Goal: Information Seeking & Learning: Learn about a topic

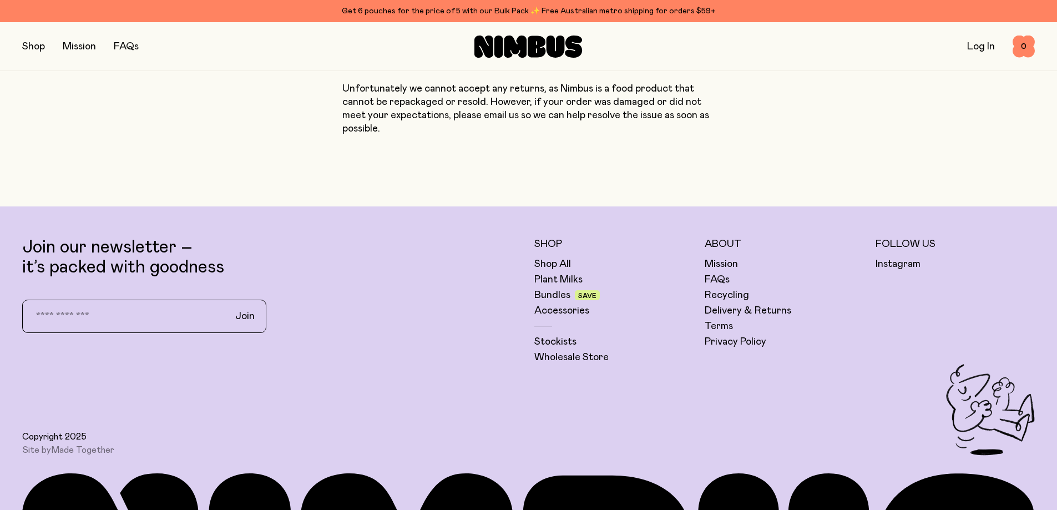
scroll to position [1331, 0]
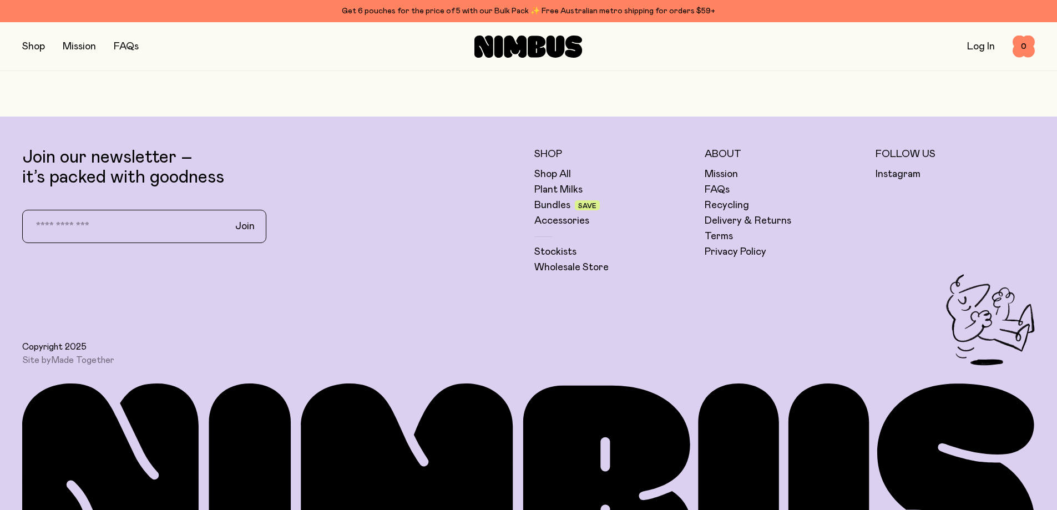
click at [89, 52] on link "Mission" at bounding box center [79, 47] width 33 height 10
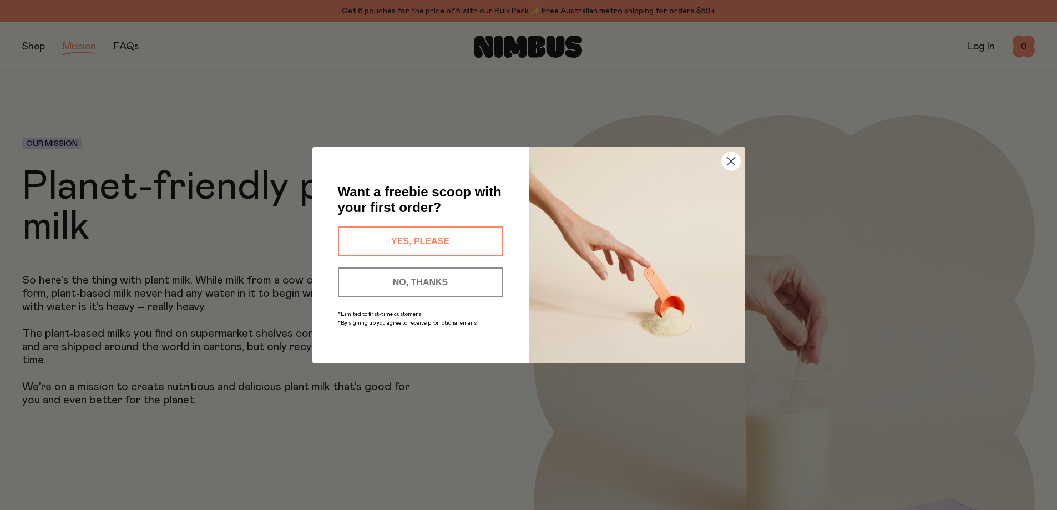
click at [737, 163] on circle "Close dialog" at bounding box center [730, 160] width 18 height 18
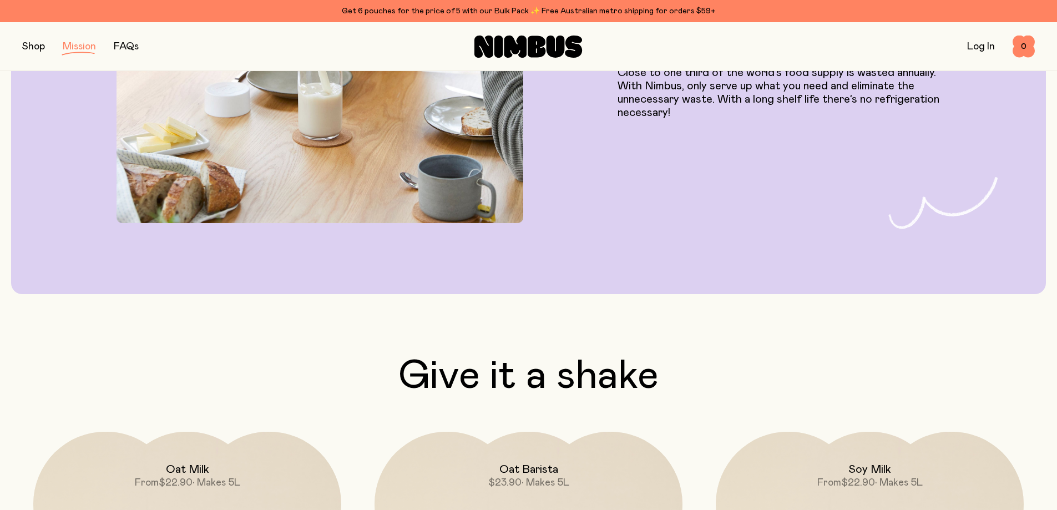
scroll to position [1442, 0]
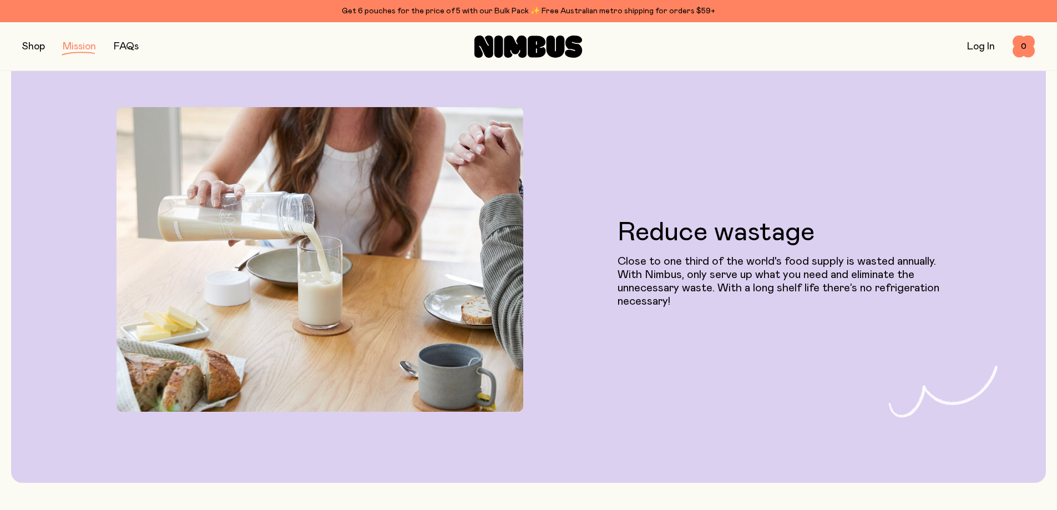
click at [128, 56] on div "Shop Mission FAQs Log In 0 0" at bounding box center [528, 46] width 1012 height 48
click at [128, 51] on link "FAQs" at bounding box center [126, 47] width 25 height 10
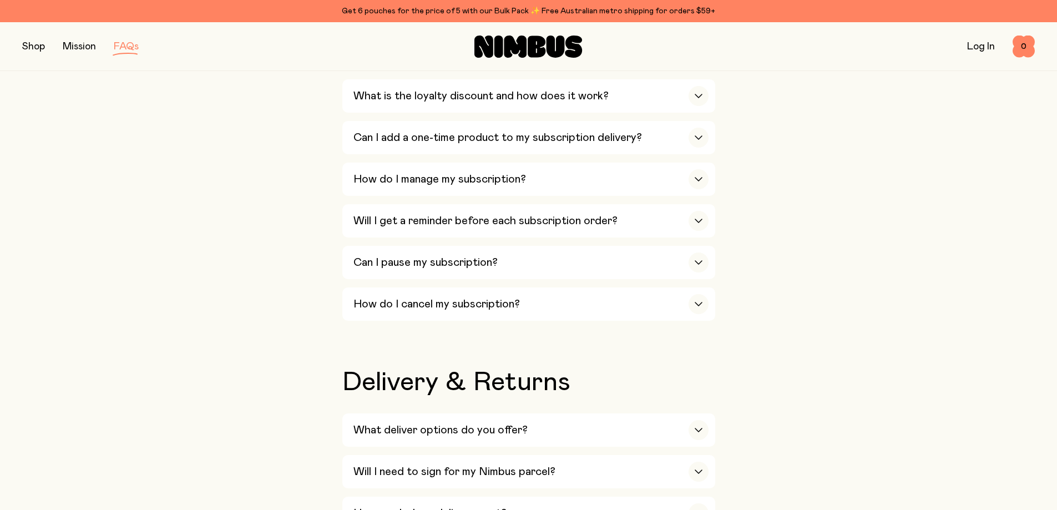
scroll to position [1553, 0]
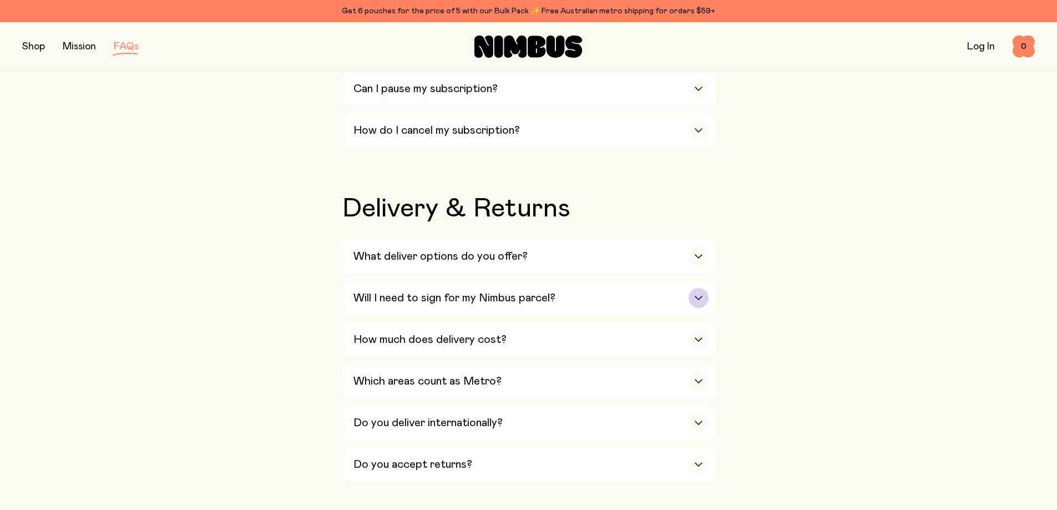
click at [657, 285] on div "Will I need to sign for my Nimbus parcel?" at bounding box center [530, 297] width 355 height 33
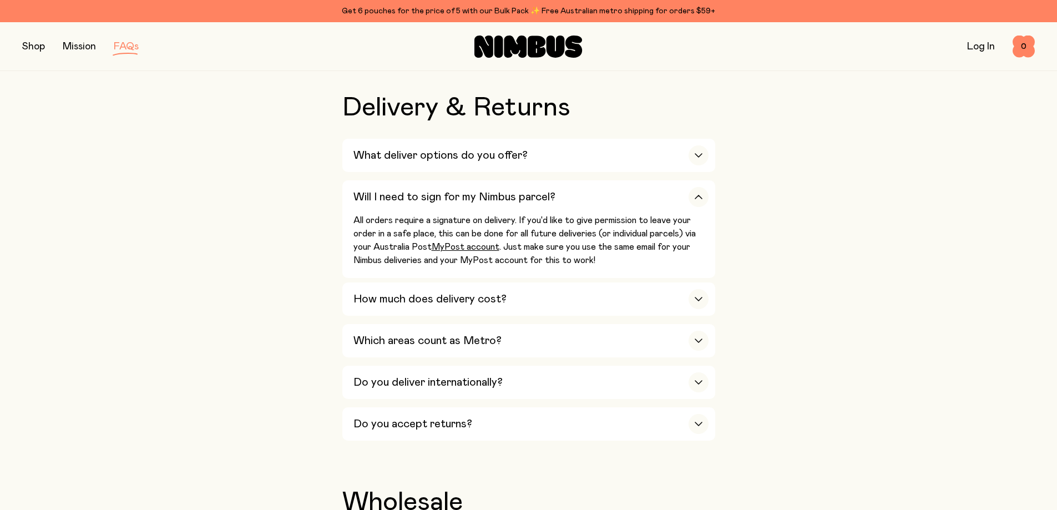
scroll to position [1664, 0]
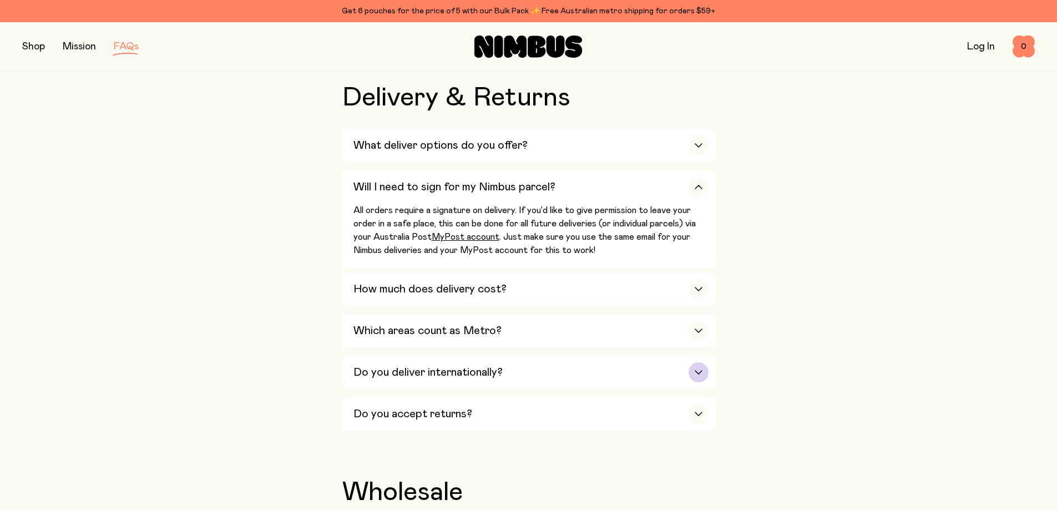
click at [667, 366] on div "Do you deliver internationally?" at bounding box center [530, 372] width 355 height 33
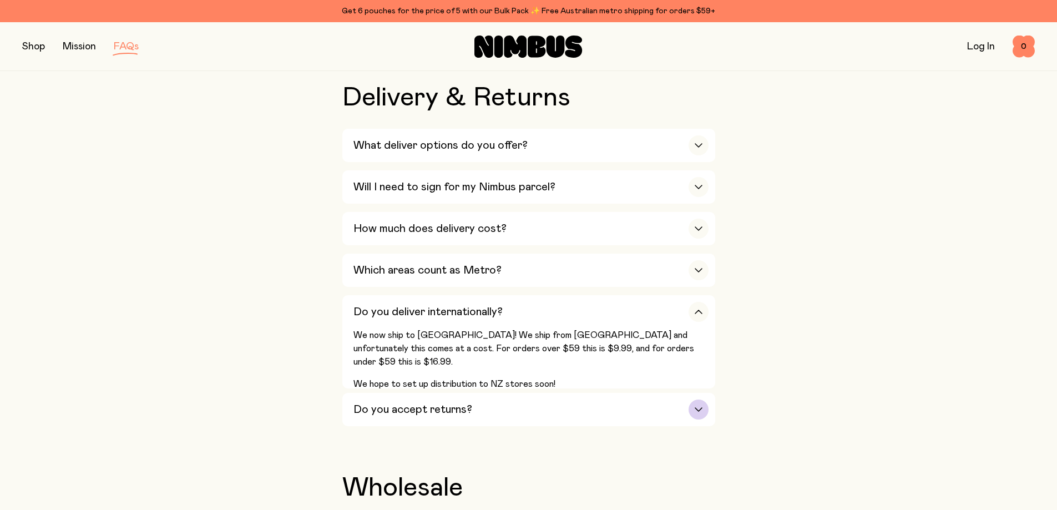
click at [682, 393] on div "Do you accept returns?" at bounding box center [530, 409] width 355 height 33
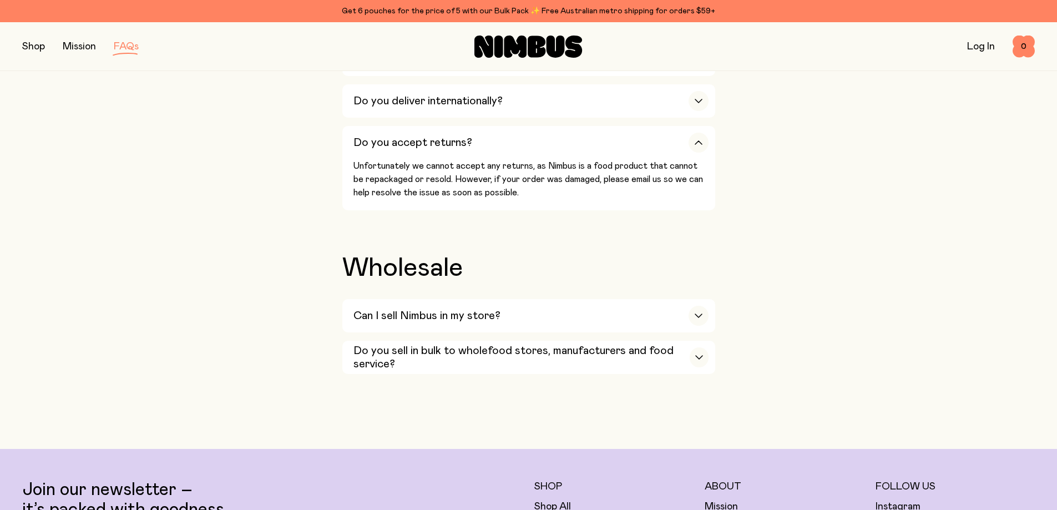
scroll to position [1720, 0]
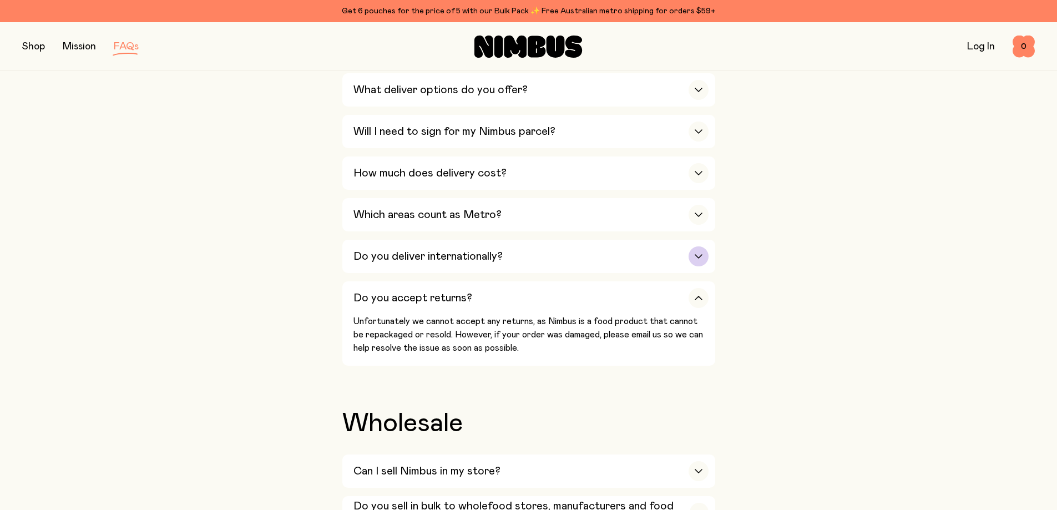
click at [682, 245] on div "Do you deliver internationally?" at bounding box center [530, 256] width 355 height 33
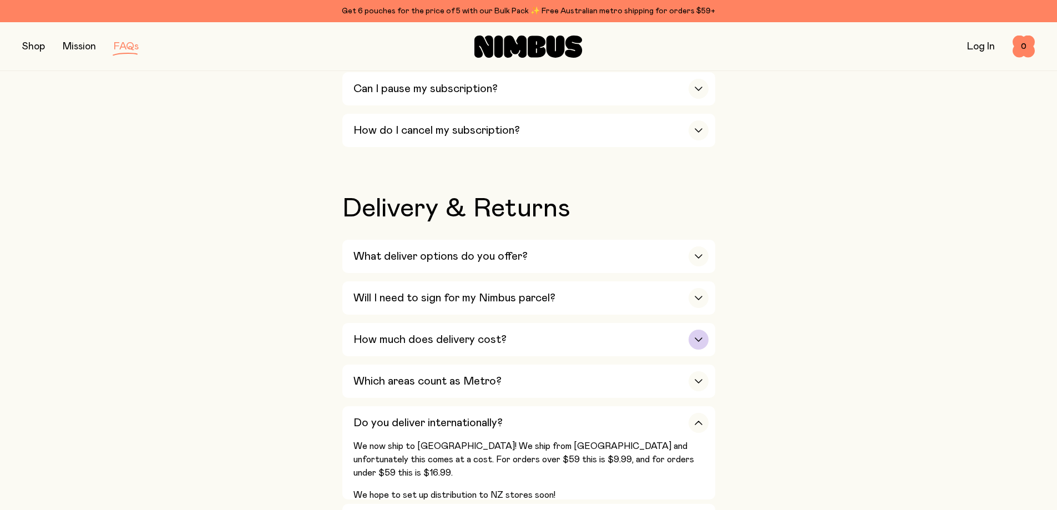
scroll to position [1498, 0]
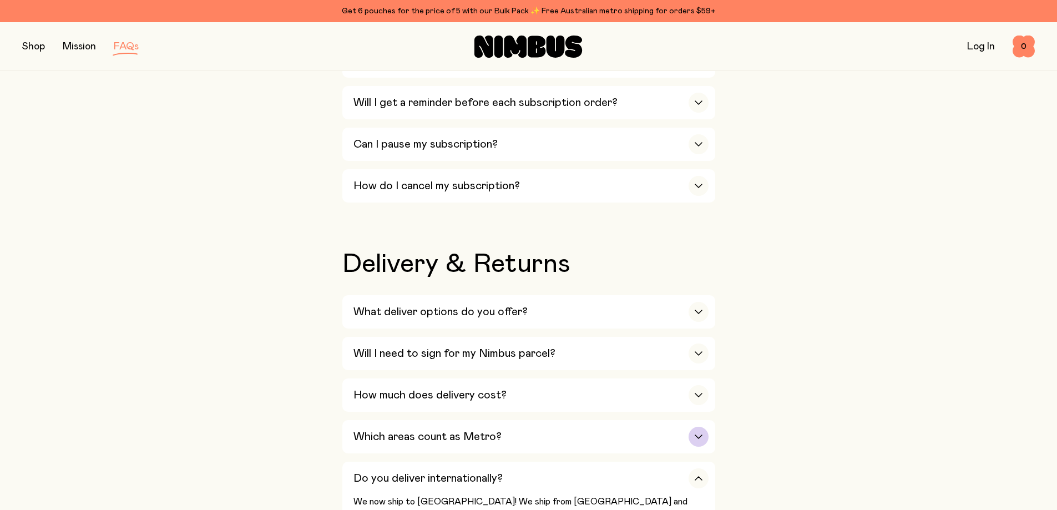
click at [682, 426] on div "Which areas count as Metro?" at bounding box center [530, 436] width 355 height 33
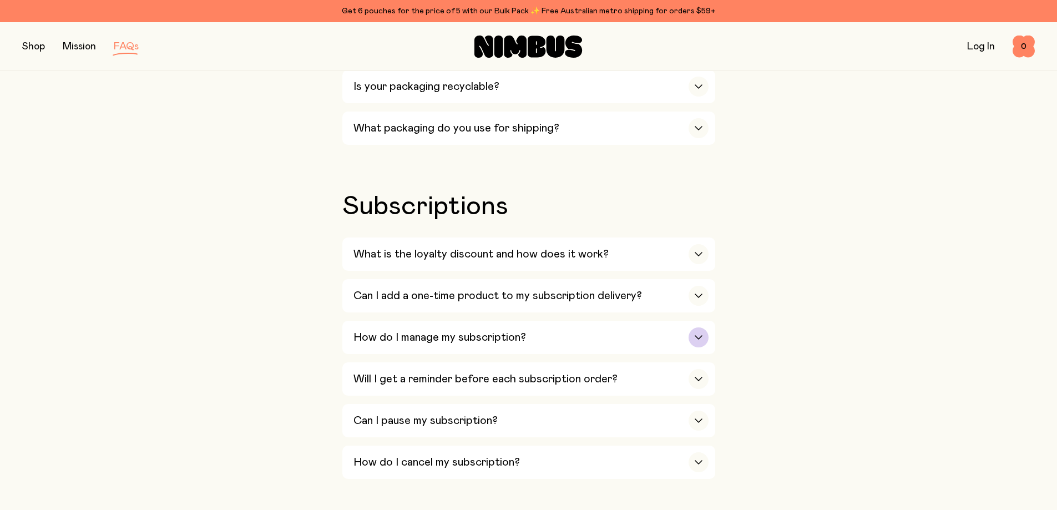
scroll to position [1220, 0]
click at [656, 364] on div "Will I get a reminder before each subscription order?" at bounding box center [530, 379] width 355 height 33
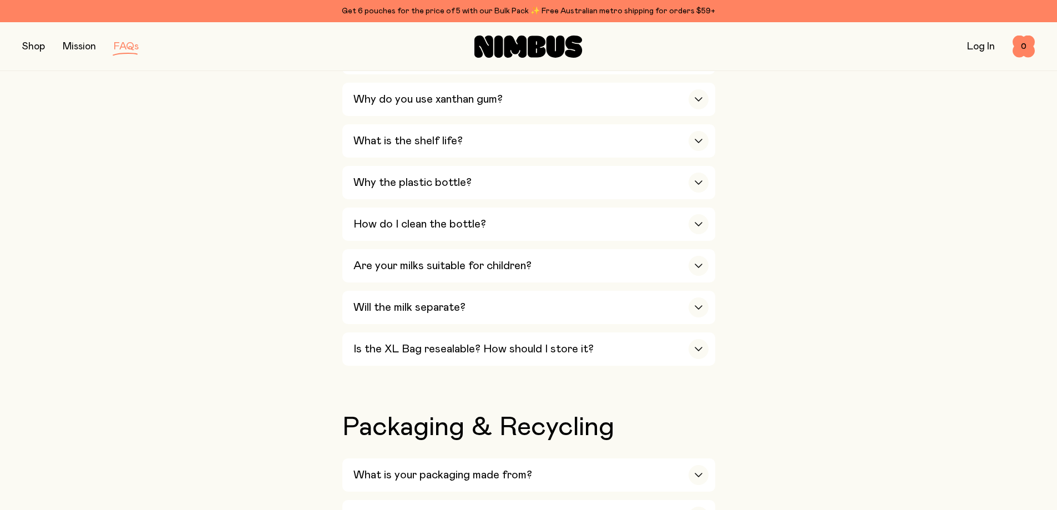
scroll to position [666, 0]
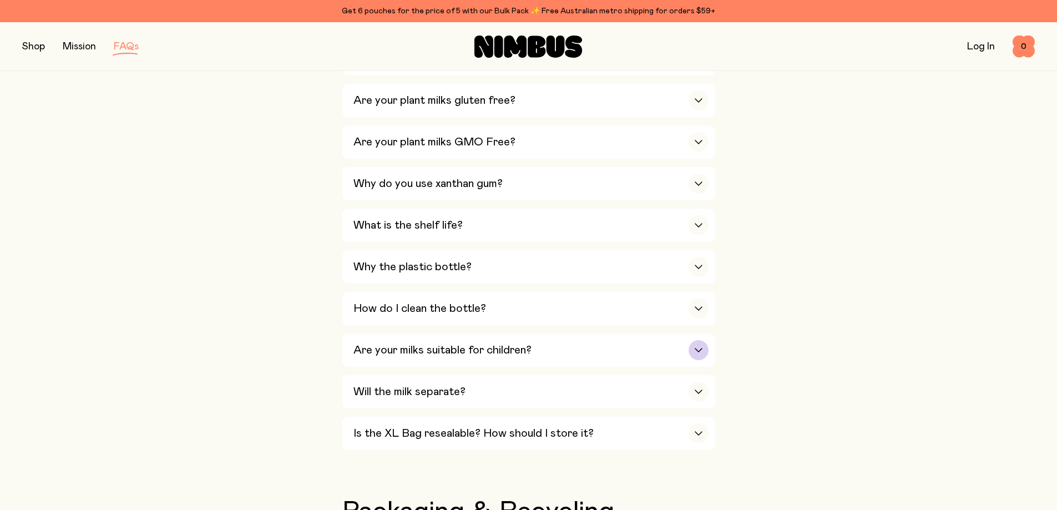
click at [516, 343] on h3 "Are your milks suitable for children?" at bounding box center [442, 349] width 178 height 13
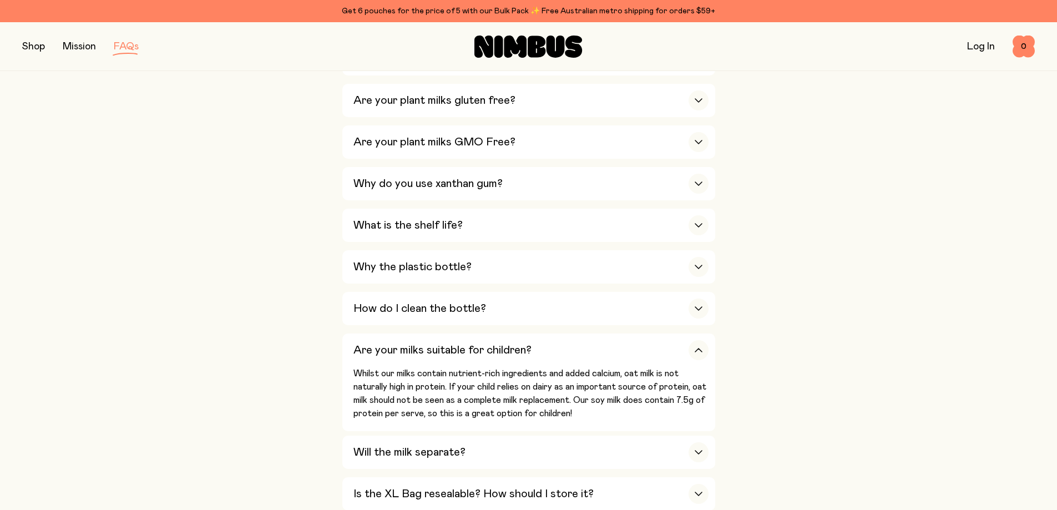
scroll to position [721, 0]
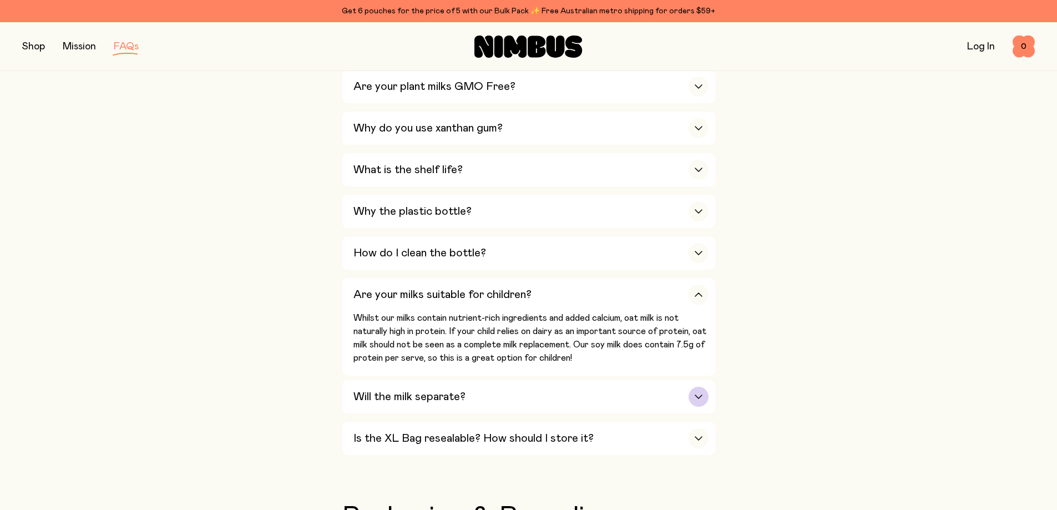
click at [650, 393] on div "Will the milk separate?" at bounding box center [530, 396] width 355 height 33
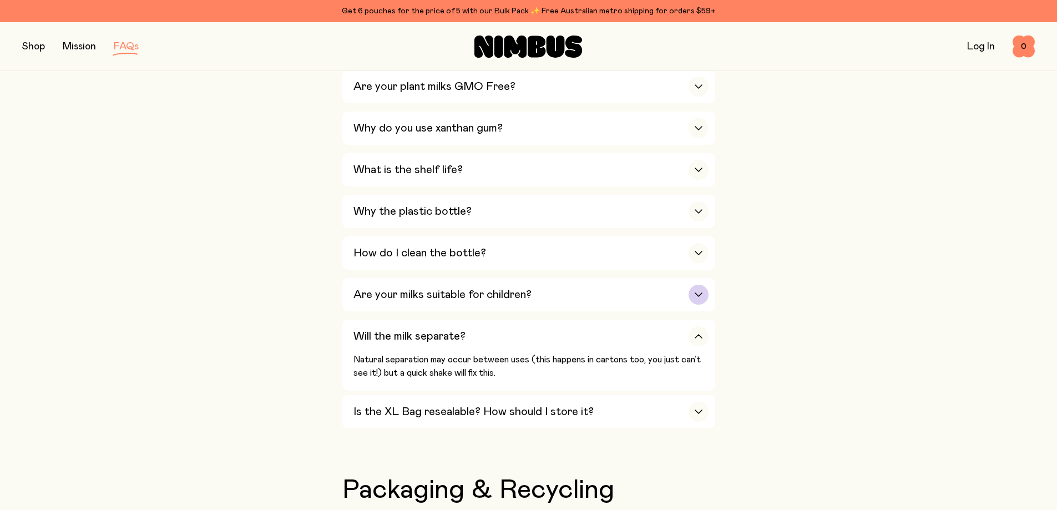
click at [681, 298] on div "Are your milks suitable for children?" at bounding box center [530, 294] width 355 height 33
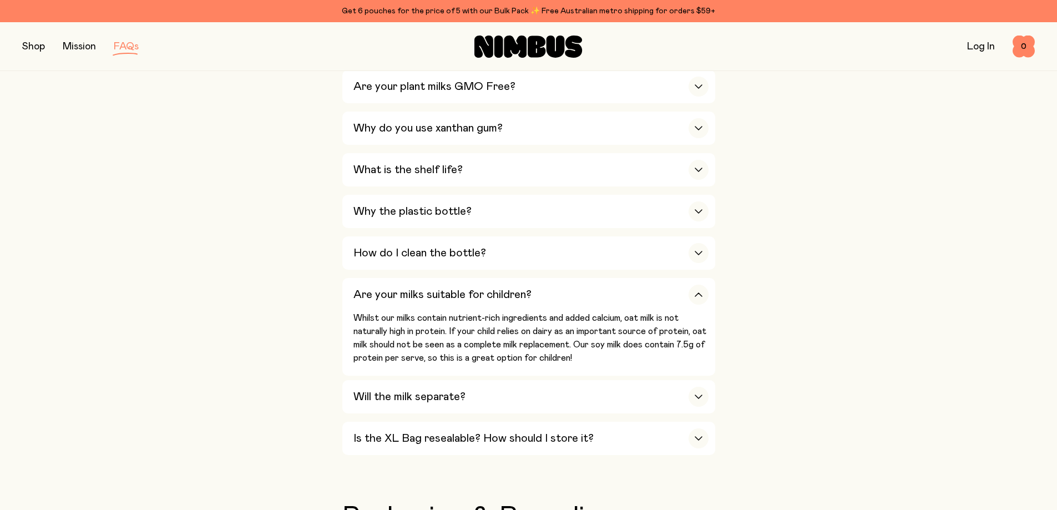
click at [674, 371] on div "Is Nimbus an Australian company? Yes! We are Australian owned and operated and …" at bounding box center [528, 56] width 373 height 805
click at [670, 380] on div "Will the milk separate?" at bounding box center [530, 396] width 355 height 33
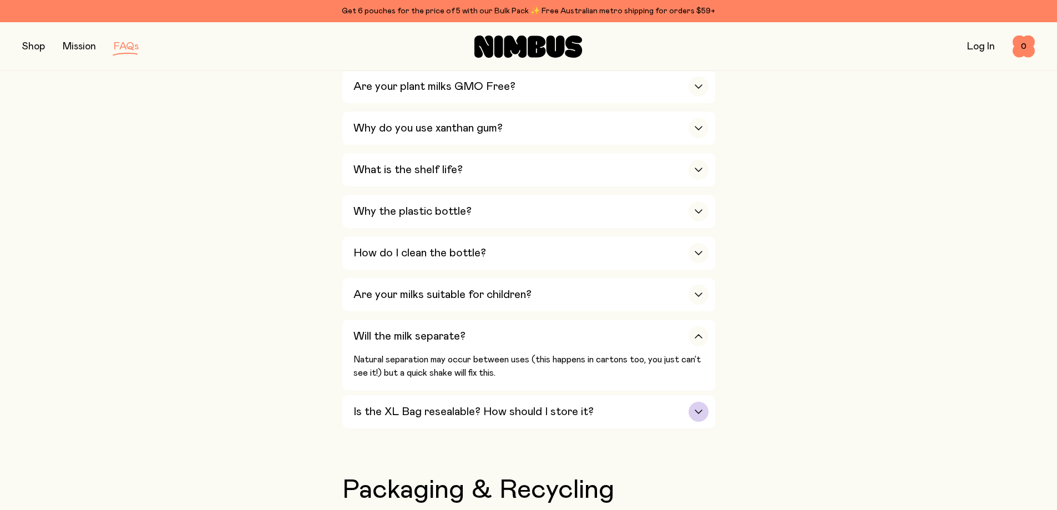
click at [685, 398] on div "Is the XL Bag resealable? How should I store it?" at bounding box center [530, 411] width 355 height 33
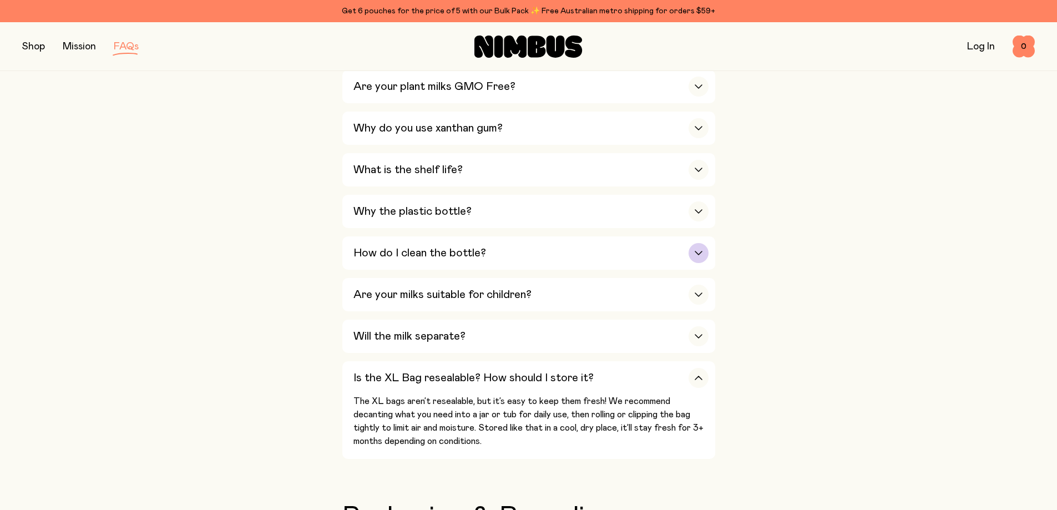
click at [648, 236] on div "How do I clean the bottle?" at bounding box center [530, 252] width 355 height 33
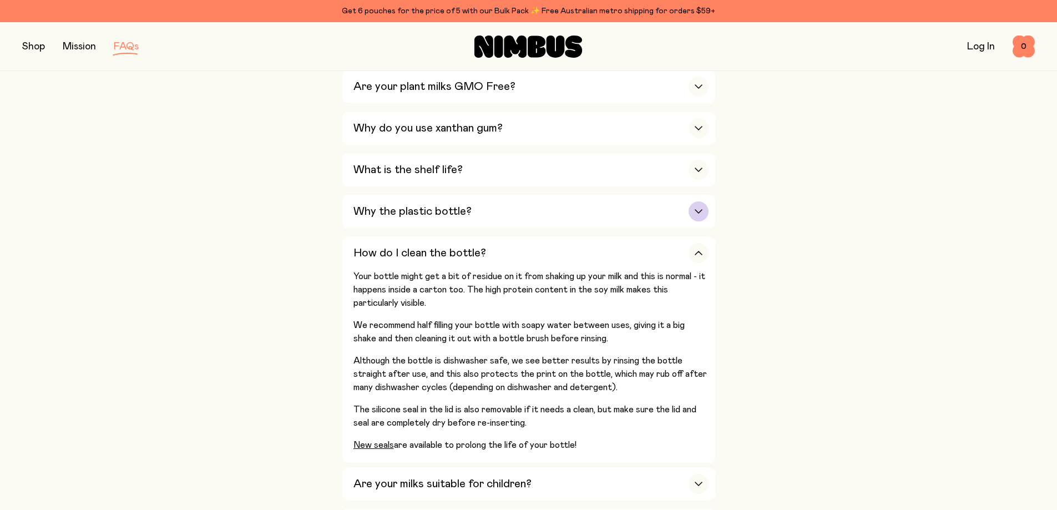
click at [662, 201] on div "Why the plastic bottle?" at bounding box center [530, 211] width 355 height 33
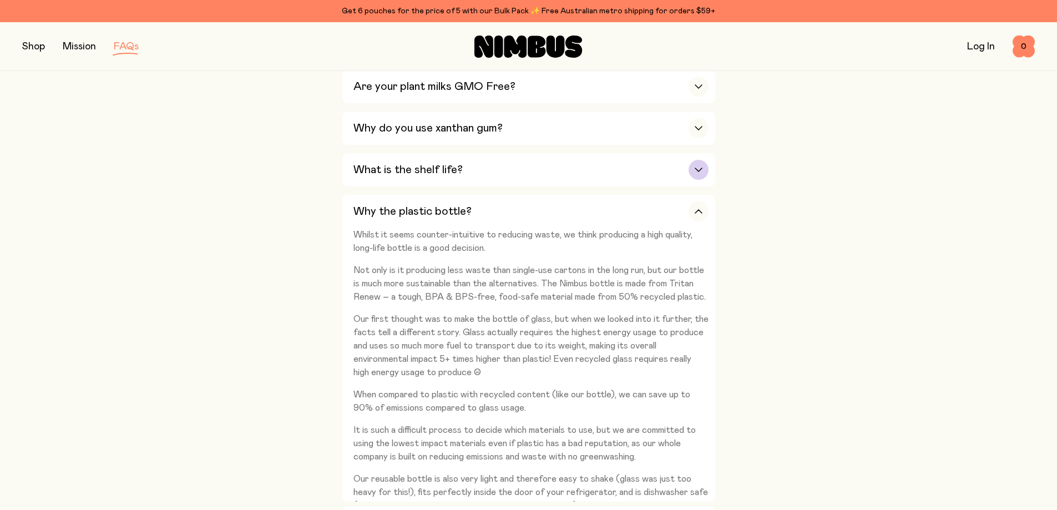
click at [681, 160] on div "What is the shelf life?" at bounding box center [530, 169] width 355 height 33
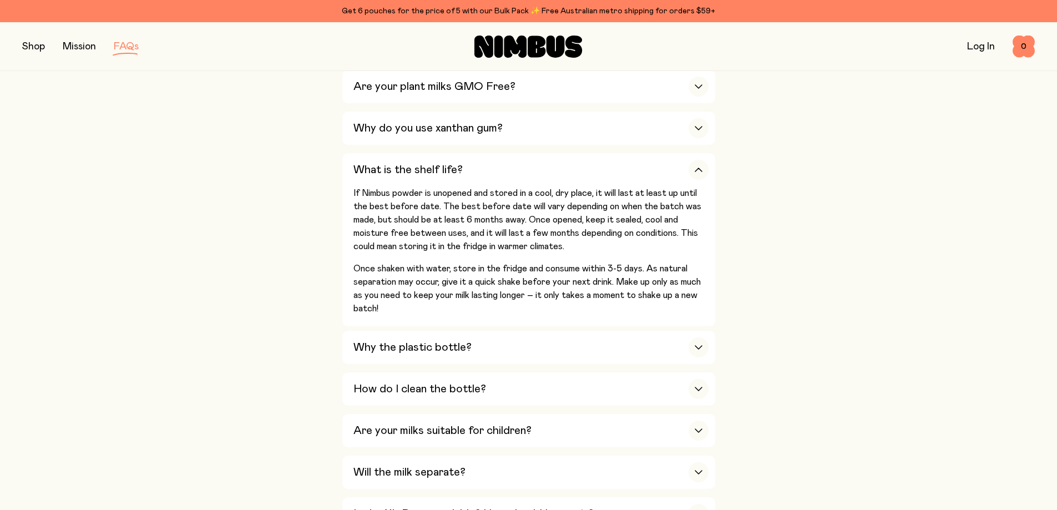
click at [672, 323] on div "Is Nimbus an Australian company? Yes! We are Australian owned and operated and …" at bounding box center [528, 94] width 373 height 880
click at [676, 337] on div "Why the plastic bottle?" at bounding box center [530, 347] width 355 height 33
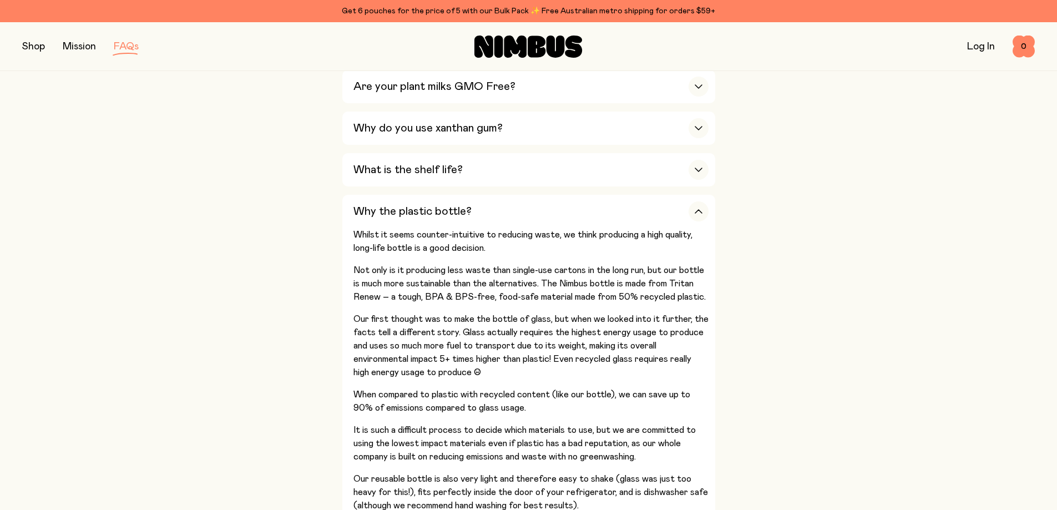
scroll to position [777, 0]
